Goal: Information Seeking & Learning: Find specific fact

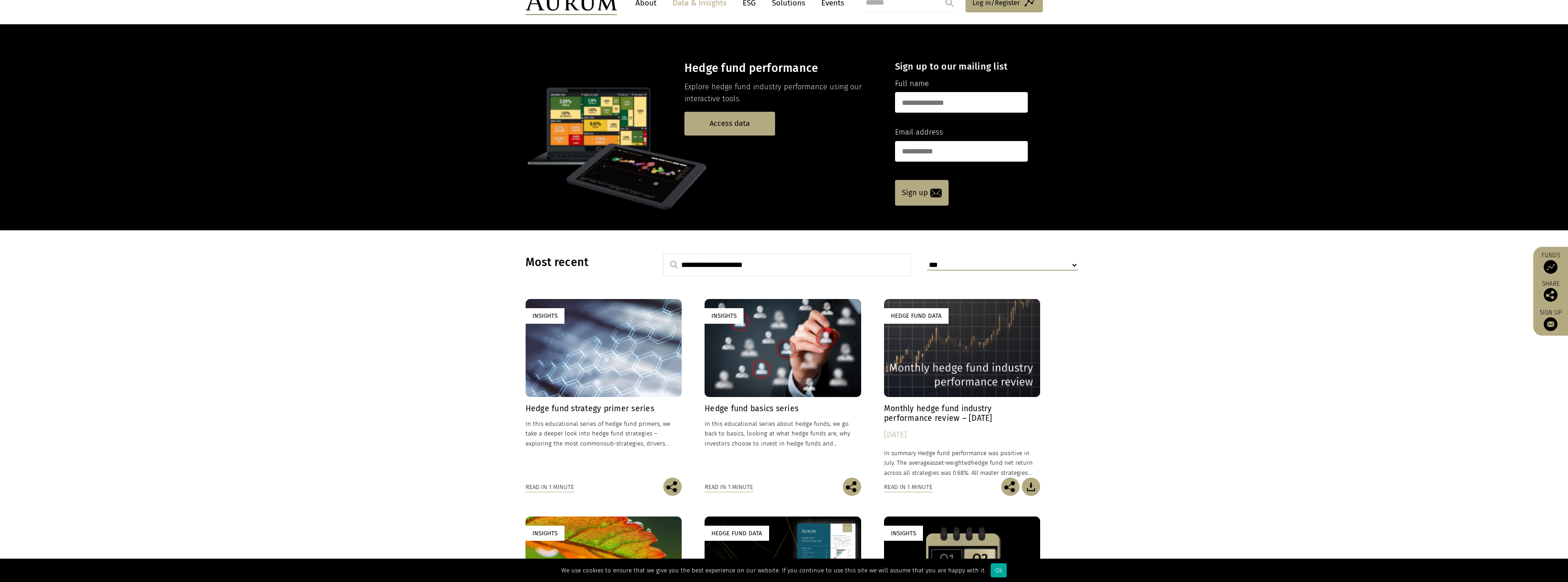
scroll to position [183, 0]
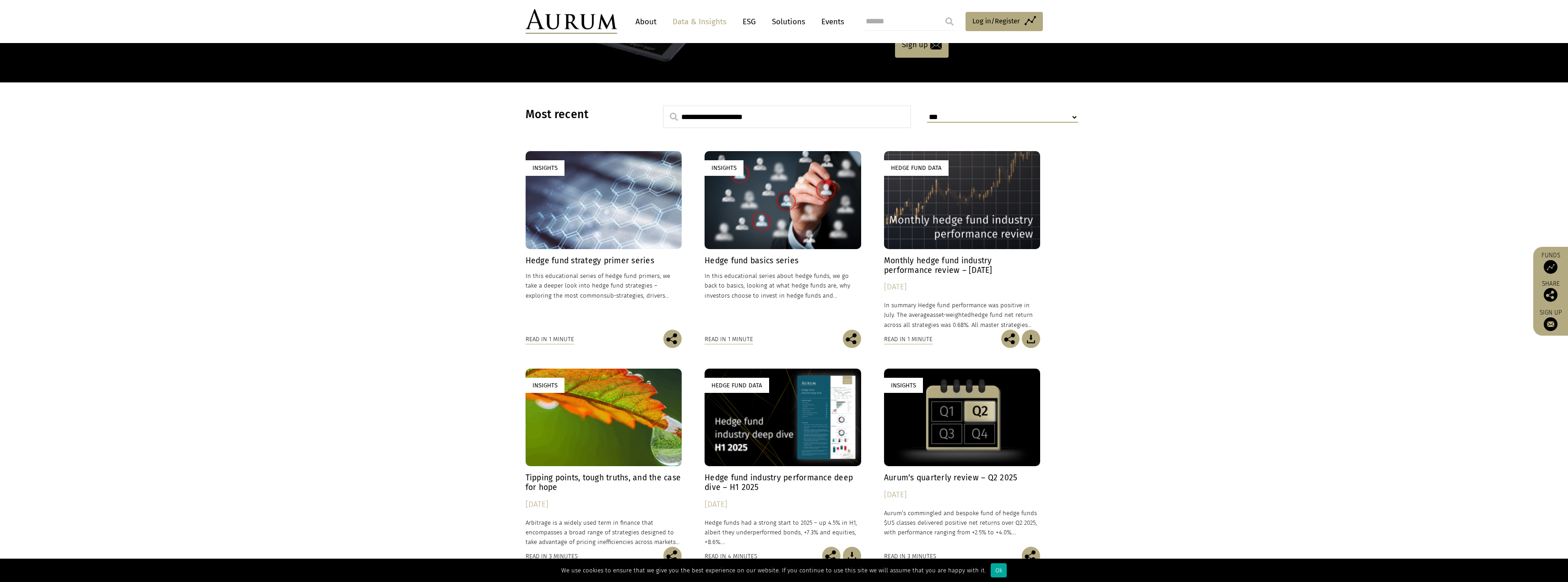
click at [968, 270] on h4 "Monthly hedge fund industry performance review – July 2025" at bounding box center [962, 265] width 156 height 19
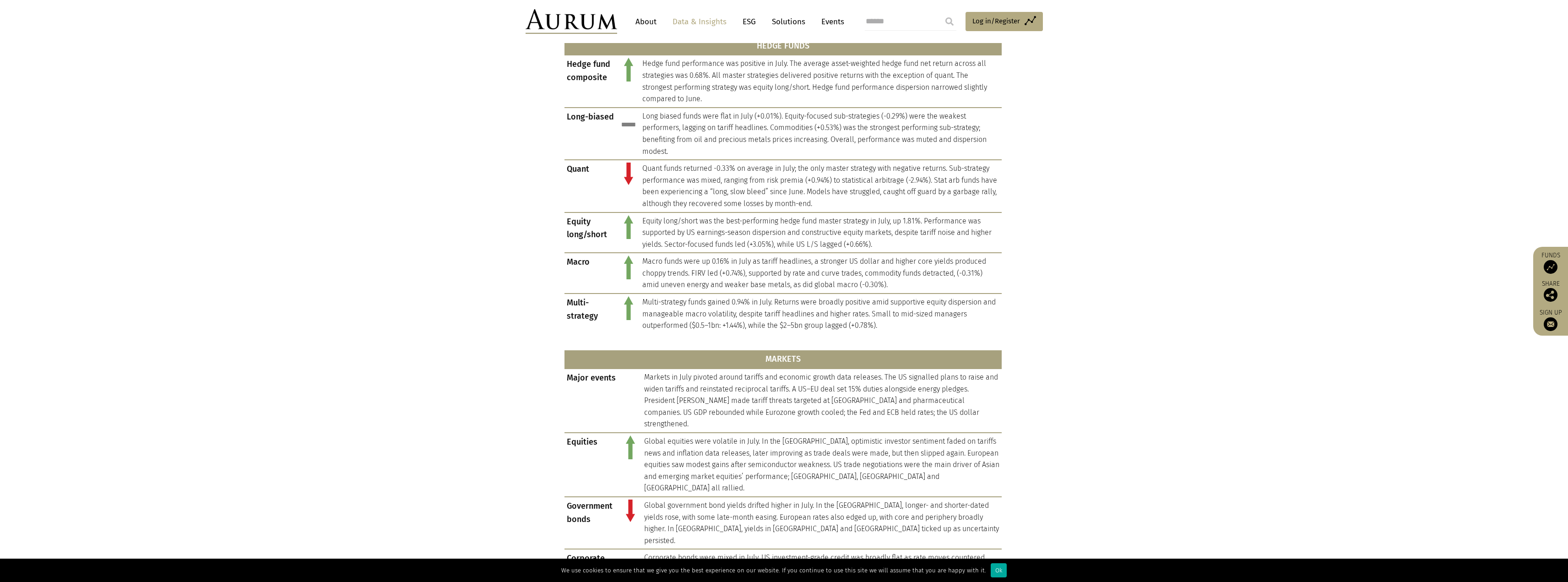
scroll to position [412, 0]
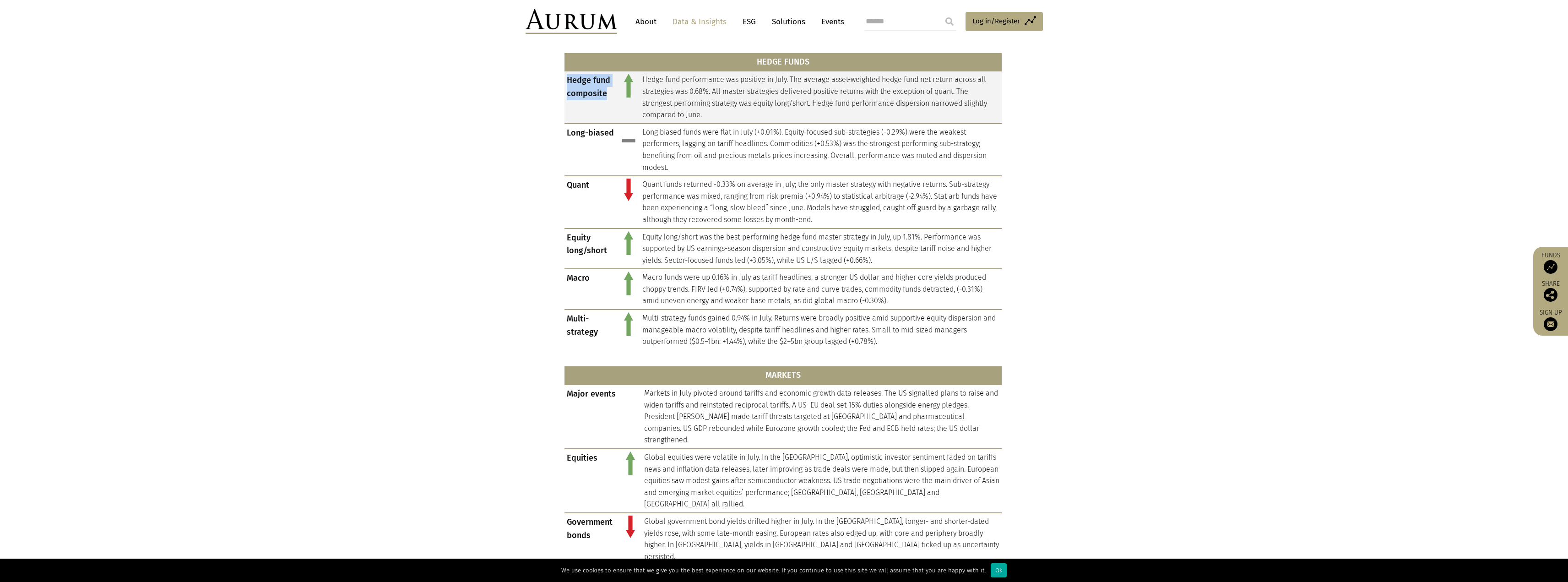
drag, startPoint x: 606, startPoint y: 93, endPoint x: 566, endPoint y: 80, distance: 42.1
click at [566, 80] on td "Hedge fund composite" at bounding box center [590, 97] width 52 height 52
copy td "Hedge fund composite"
